Goal: Navigation & Orientation: Find specific page/section

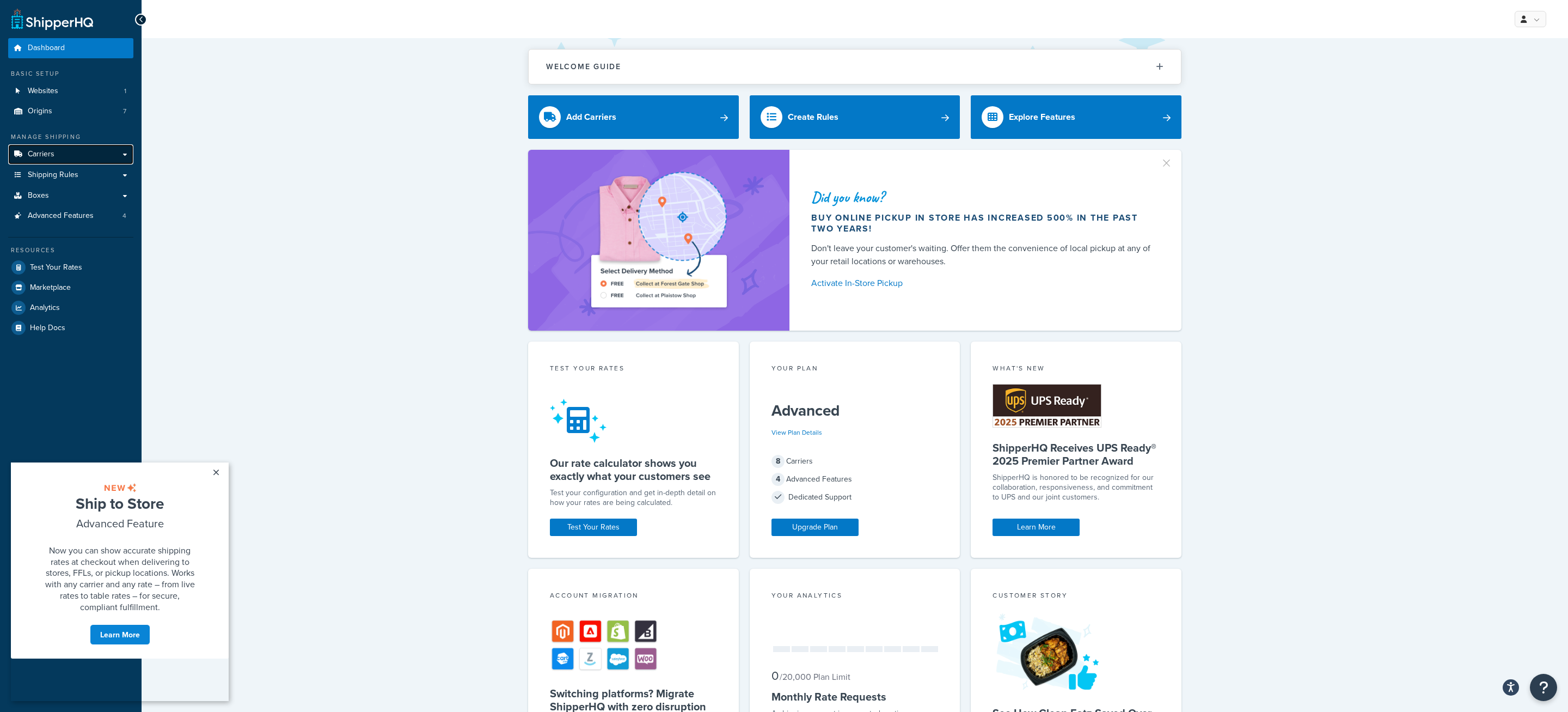
click at [51, 161] on link "Carriers" at bounding box center [71, 154] width 125 height 20
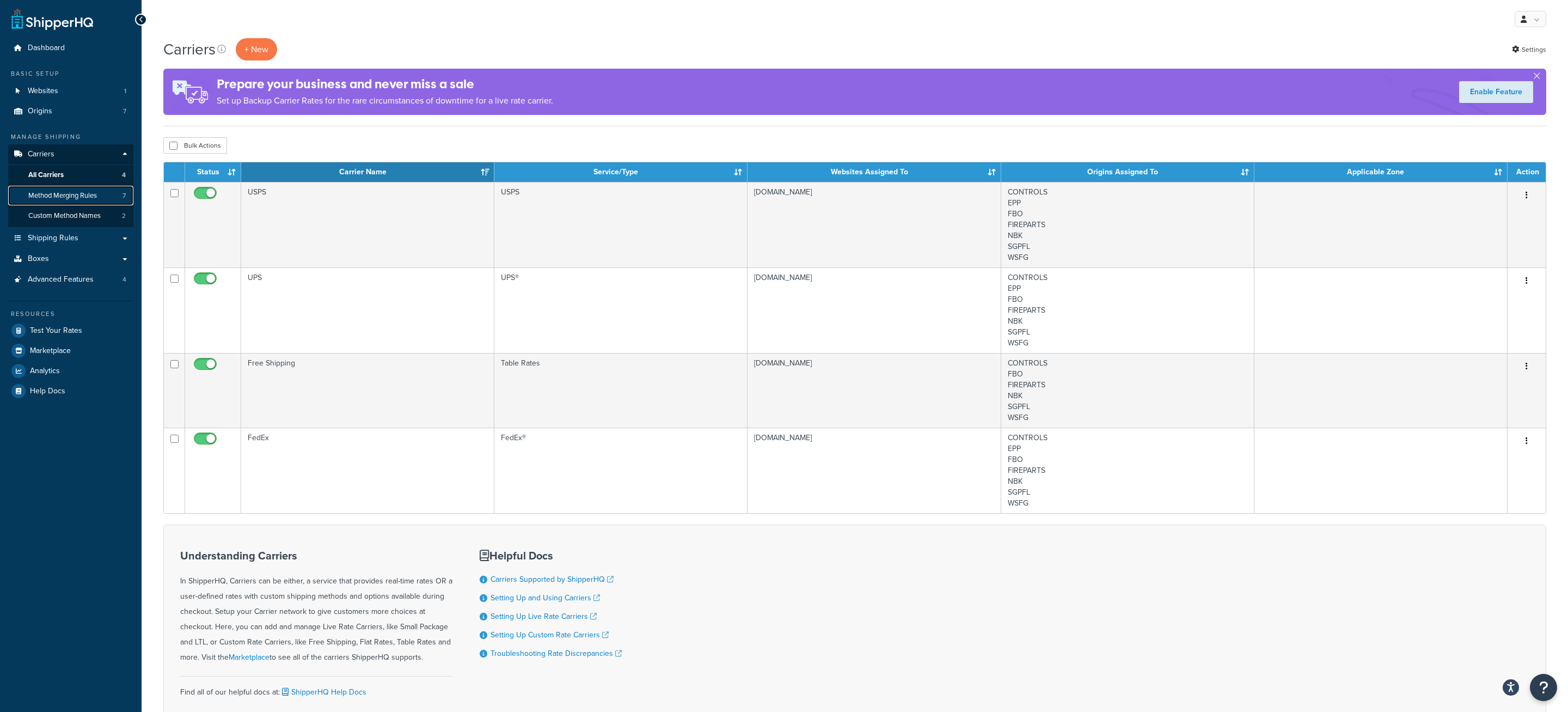
click at [83, 197] on span "Method Merging Rules" at bounding box center [63, 196] width 69 height 9
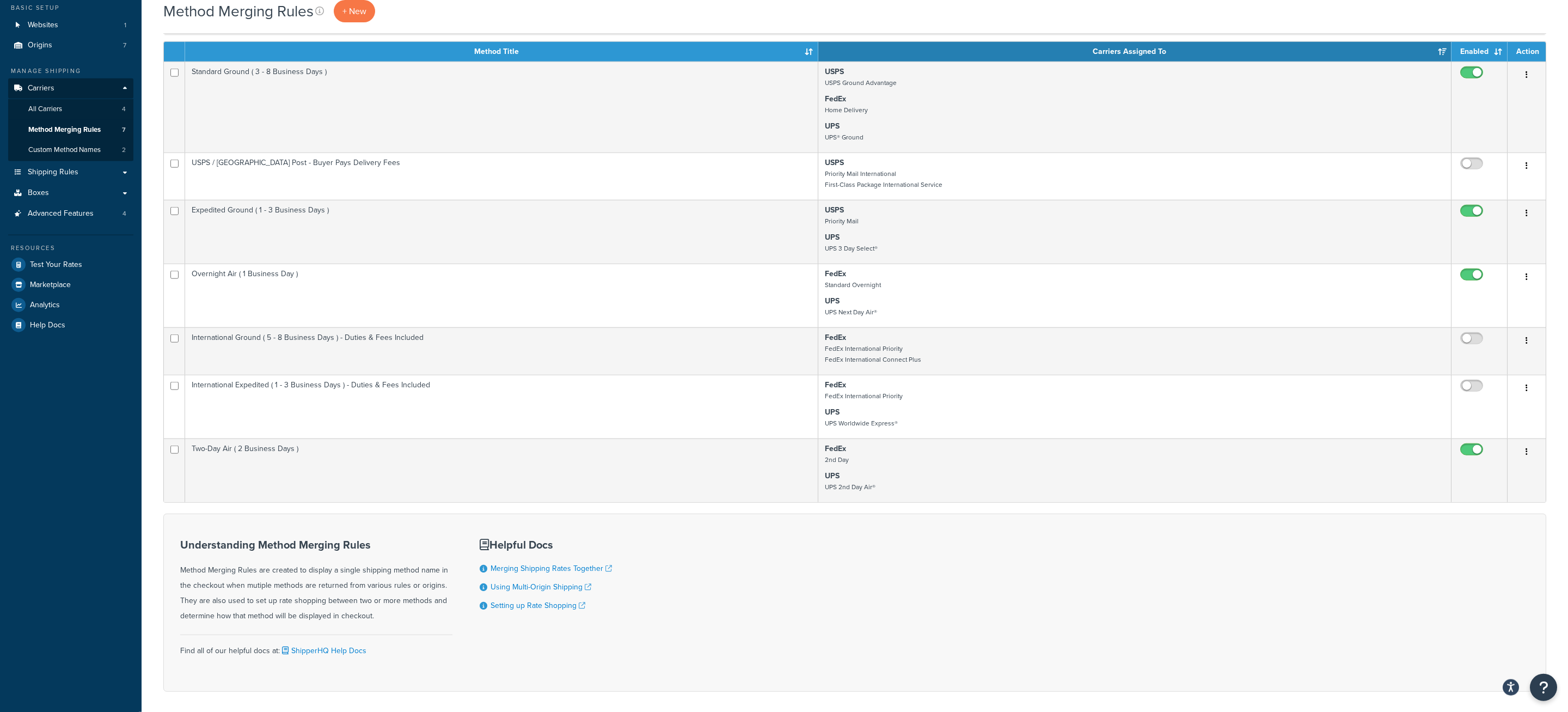
scroll to position [61, 0]
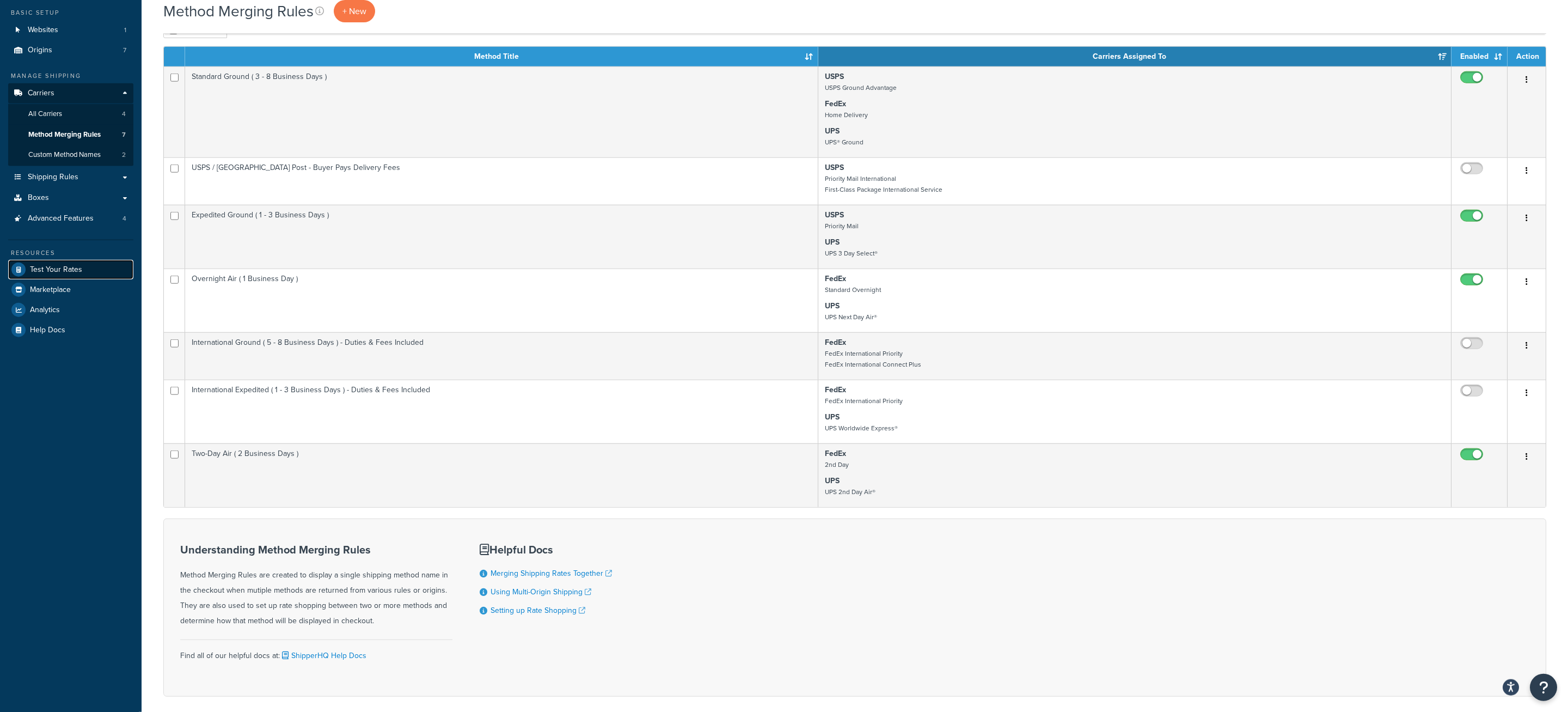
click at [83, 270] on link "Test Your Rates" at bounding box center [71, 270] width 125 height 19
